Goal: Task Accomplishment & Management: Use online tool/utility

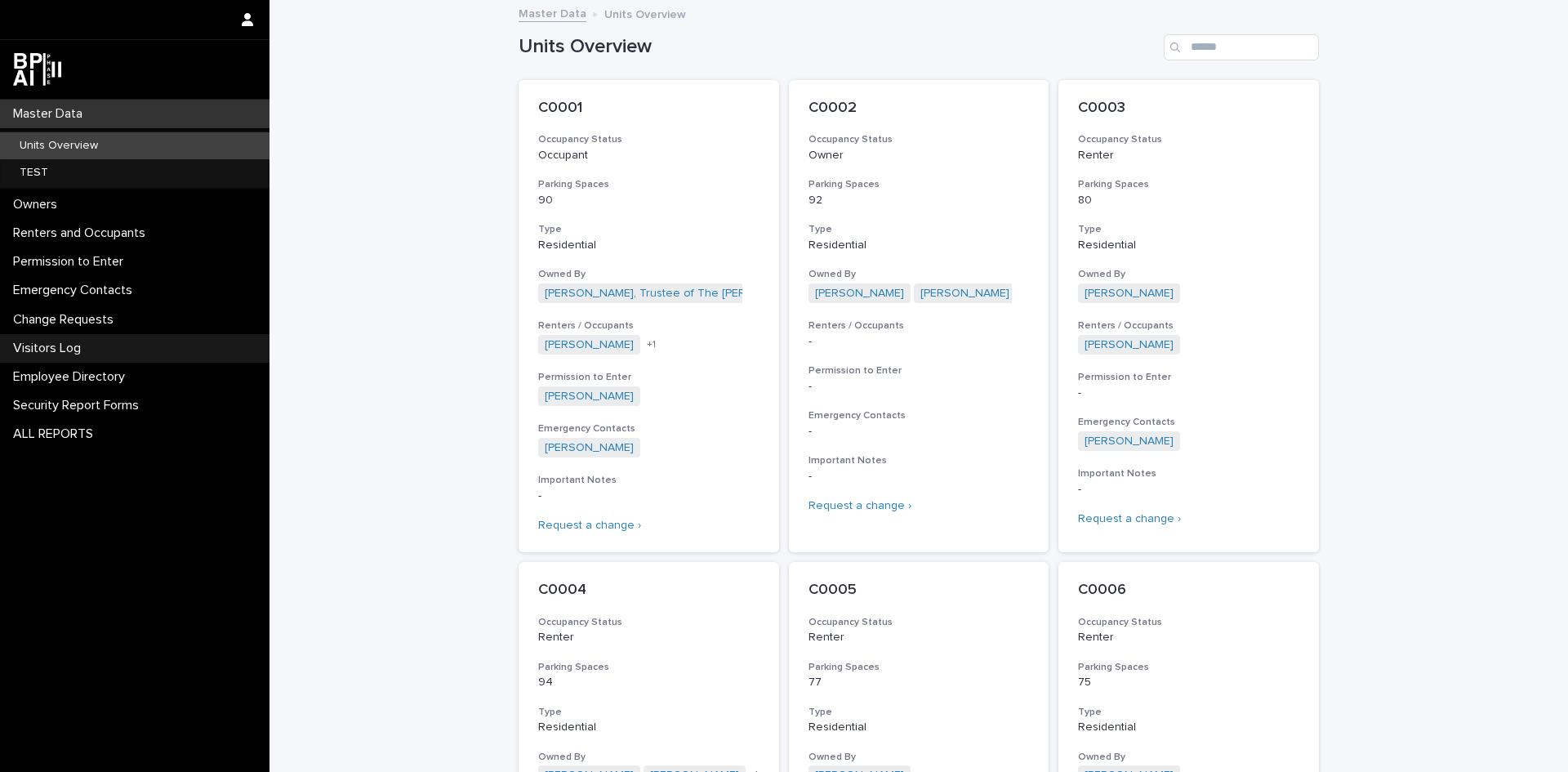
click at [87, 347] on p "Visitors Log" at bounding box center [49, 347] width 87 height 15
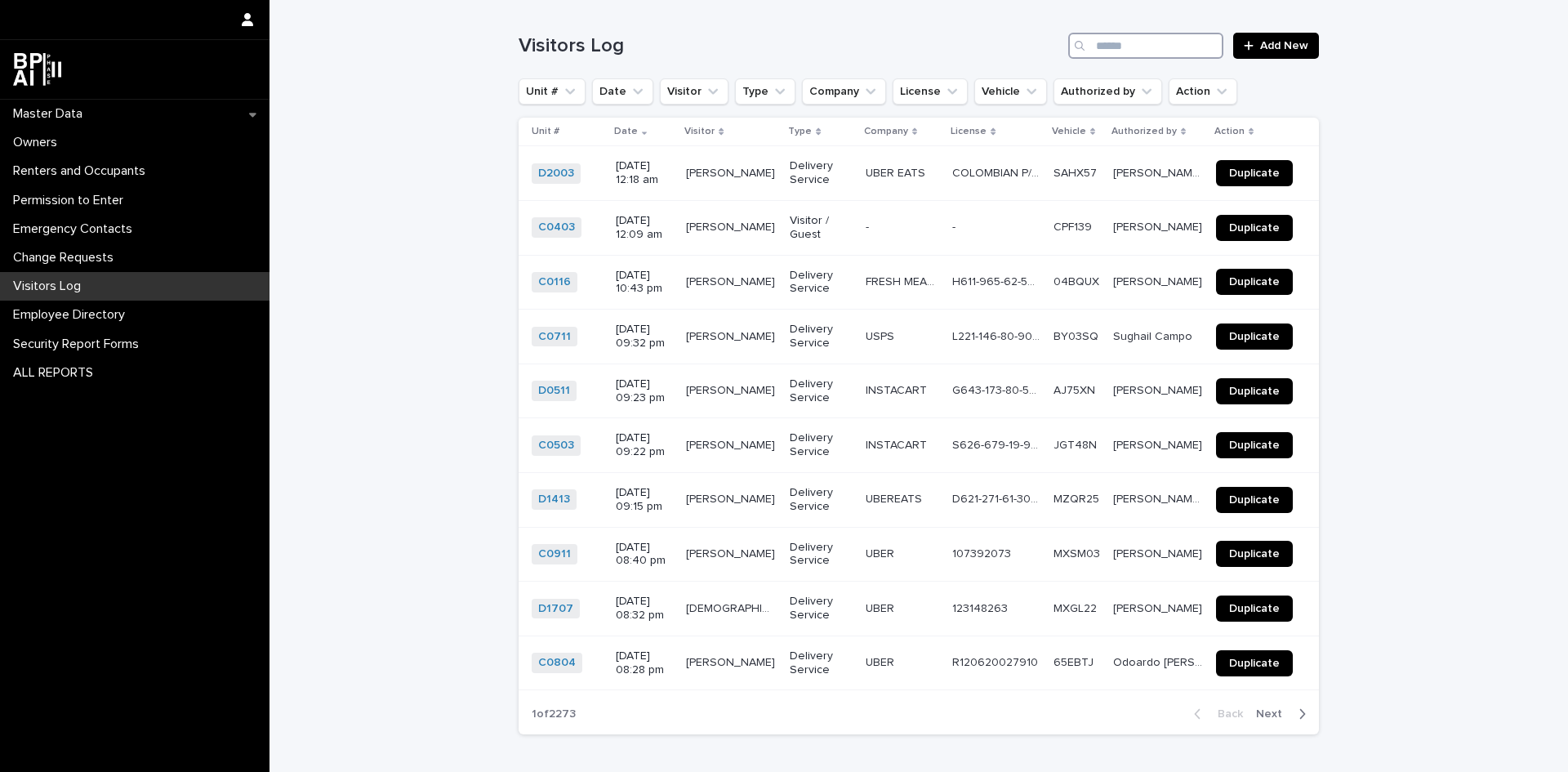
click at [1128, 46] on input "Search" at bounding box center [1145, 45] width 155 height 26
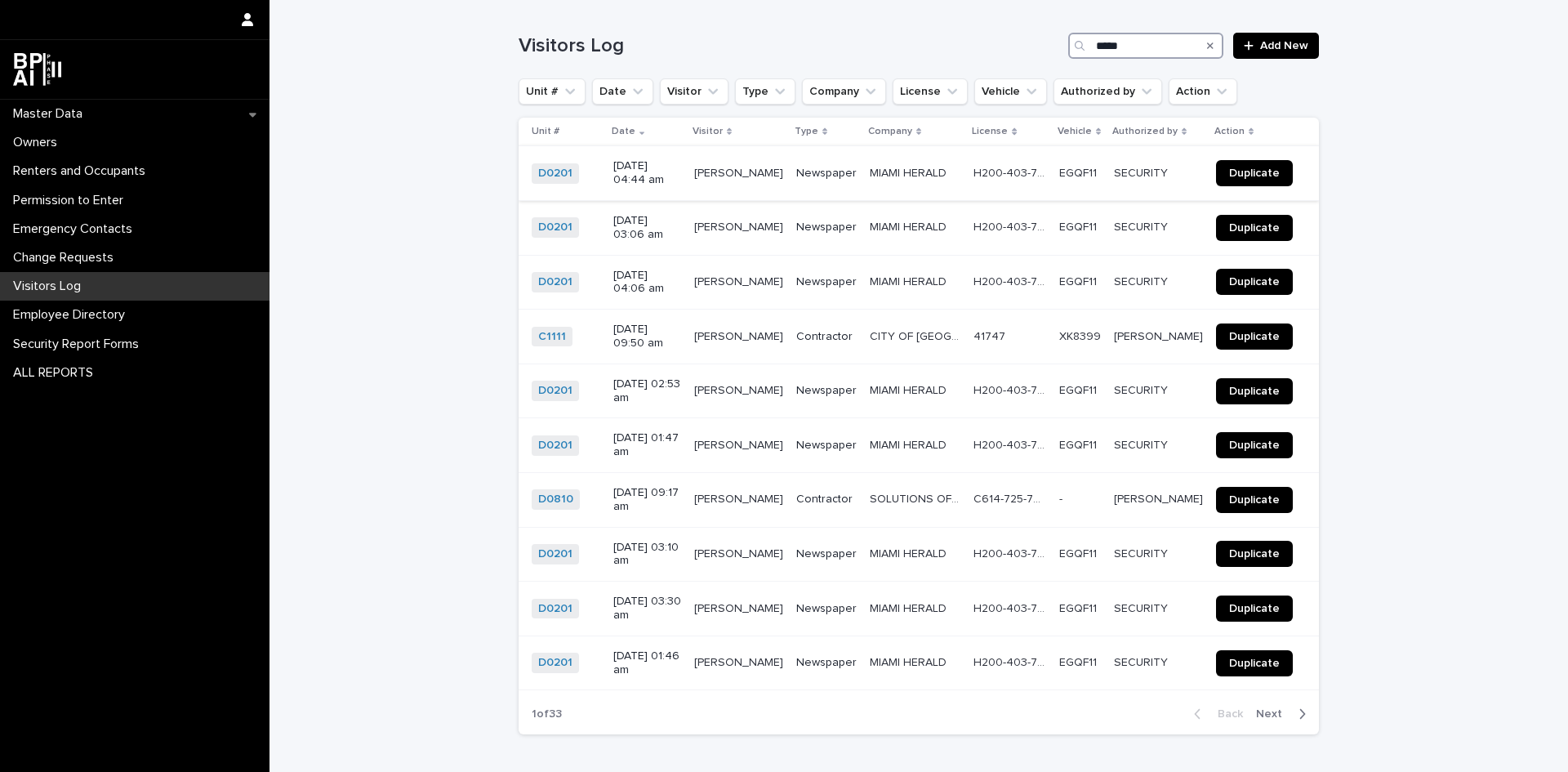
type input "*****"
click at [1250, 171] on span "Duplicate" at bounding box center [1255, 173] width 50 height 12
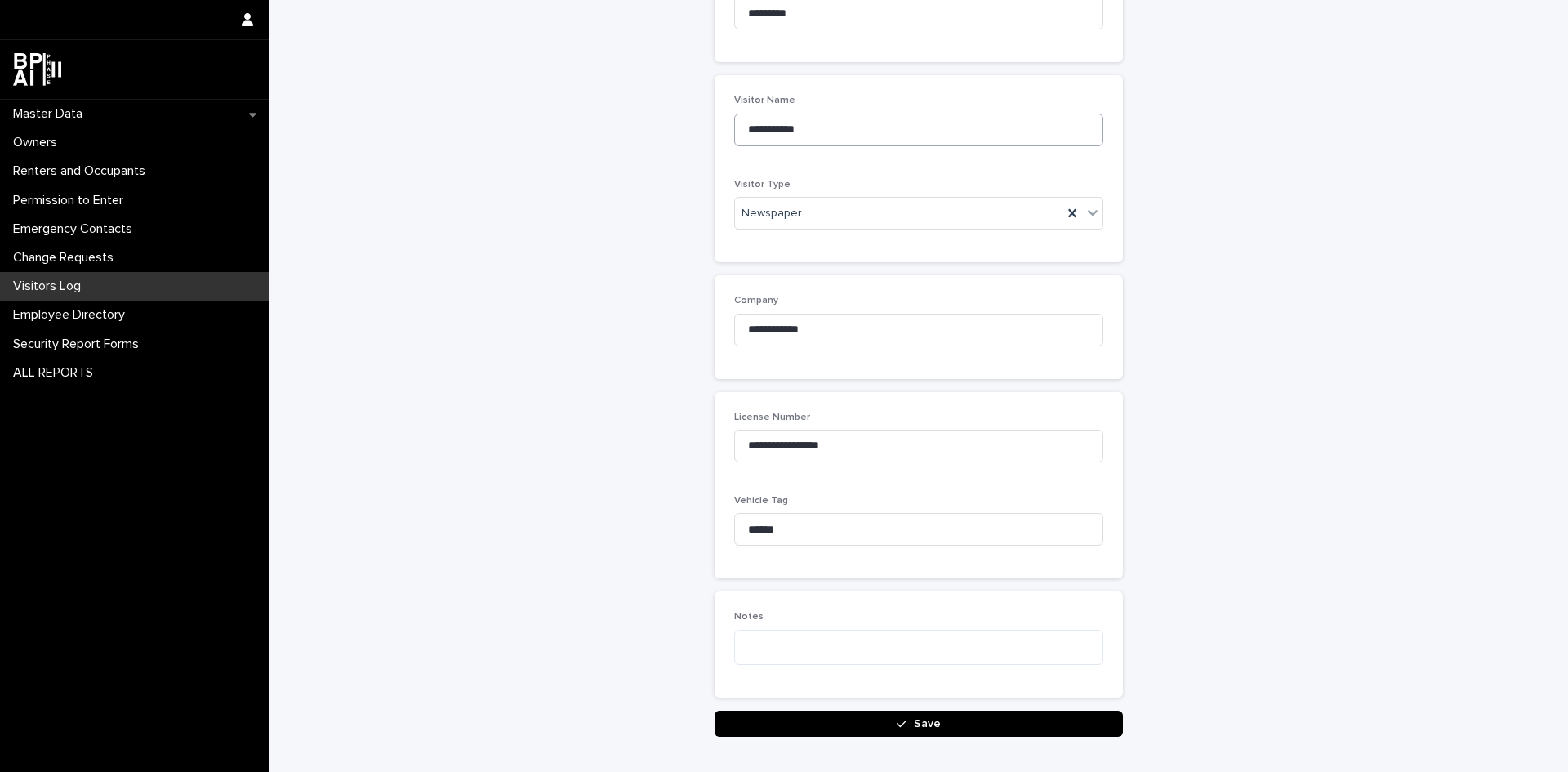
scroll to position [245, 0]
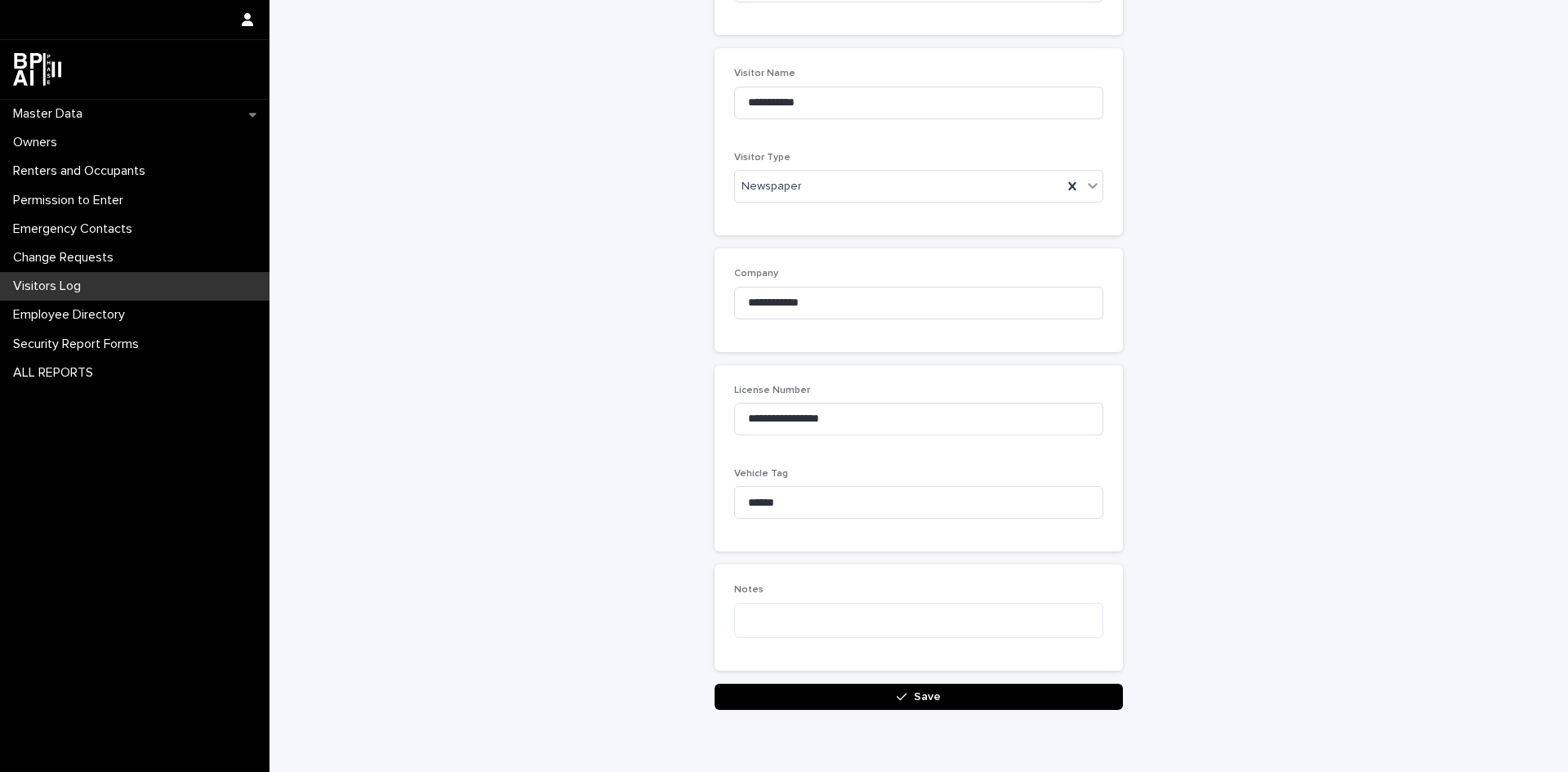
click at [921, 697] on span "Save" at bounding box center [927, 697] width 27 height 12
